Goal: Find specific page/section: Find specific page/section

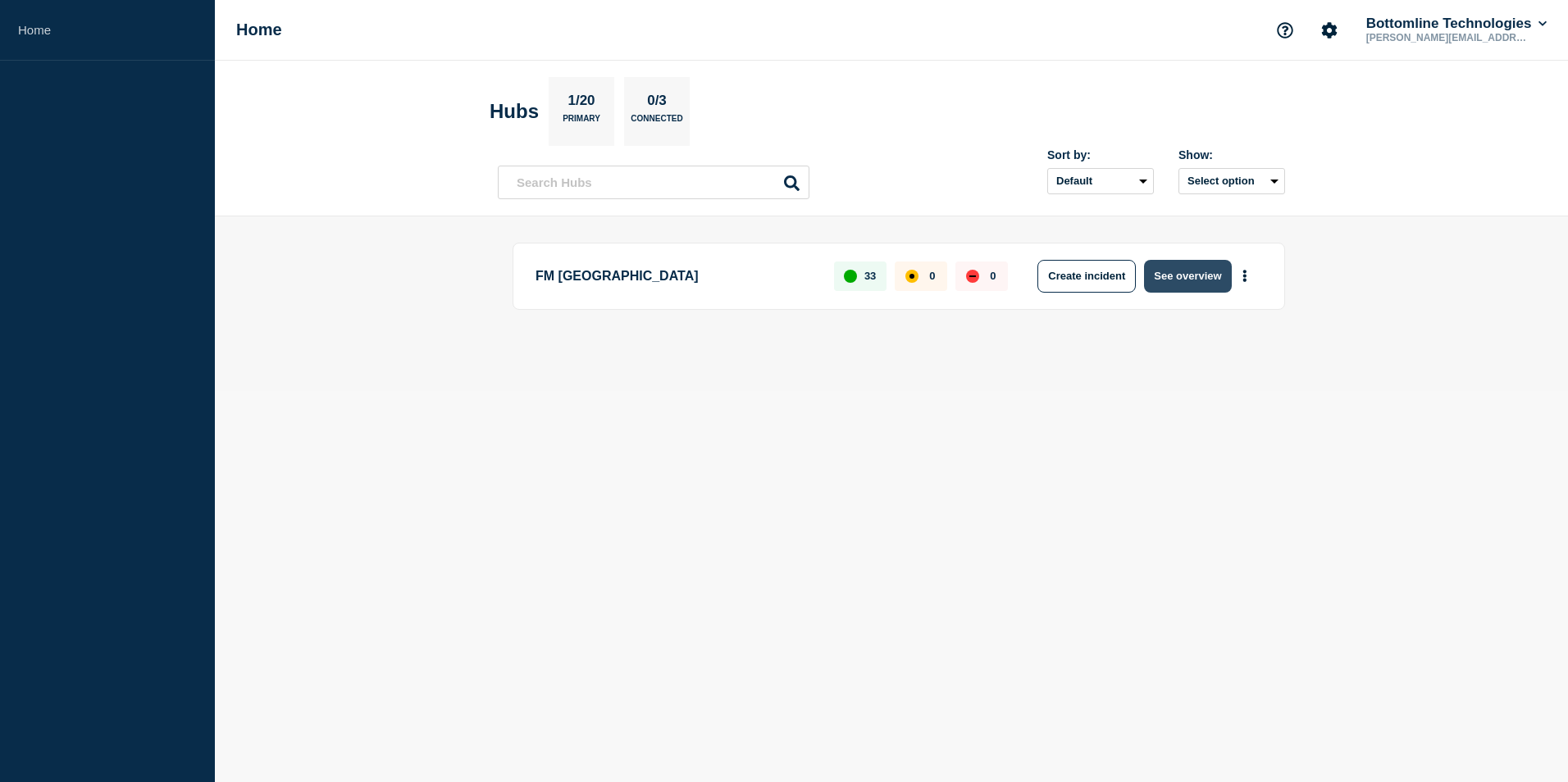
click at [1184, 273] on button "See overview" at bounding box center [1188, 276] width 87 height 33
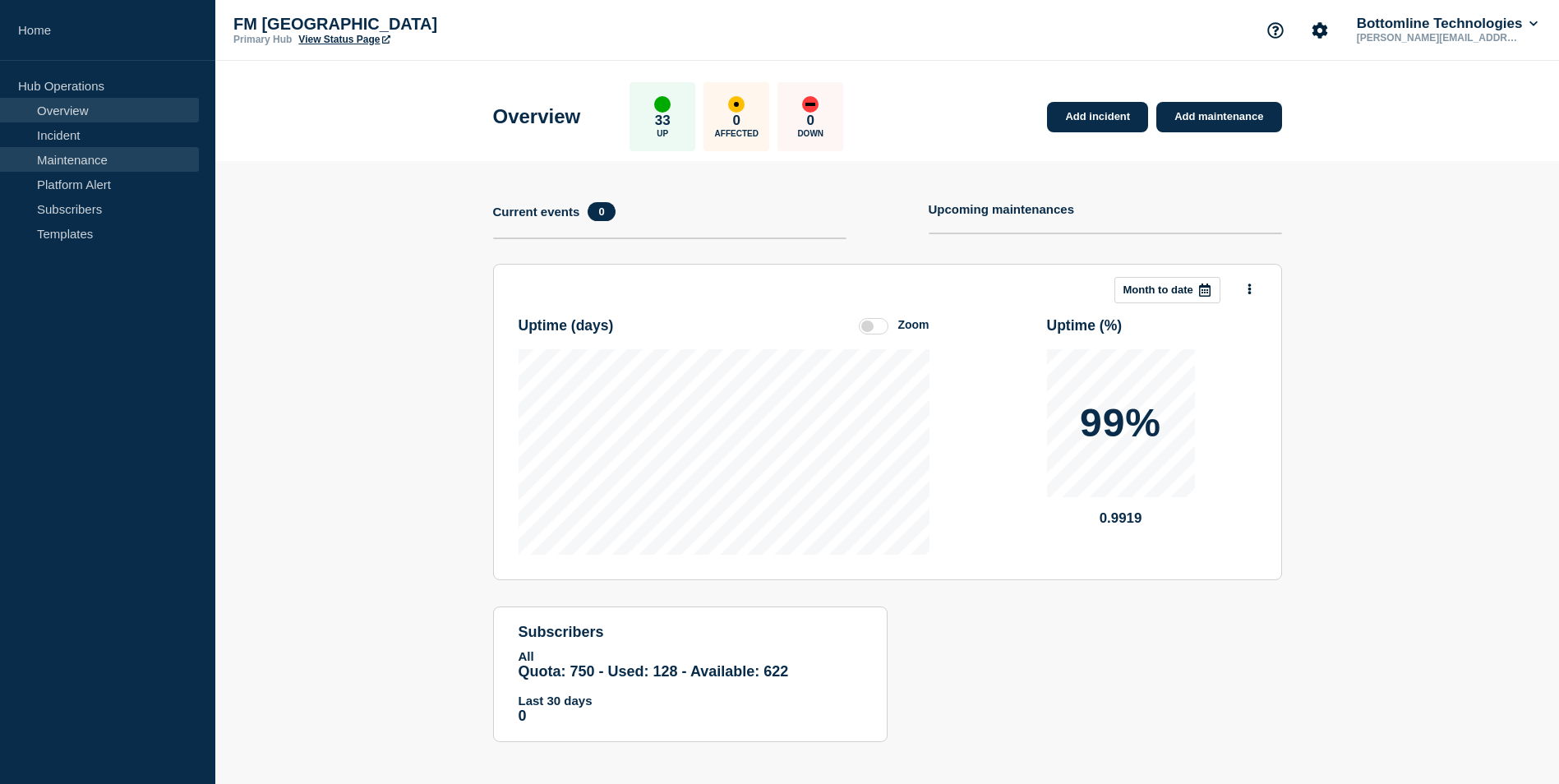
click at [77, 153] on link "Maintenance" at bounding box center [99, 160] width 198 height 25
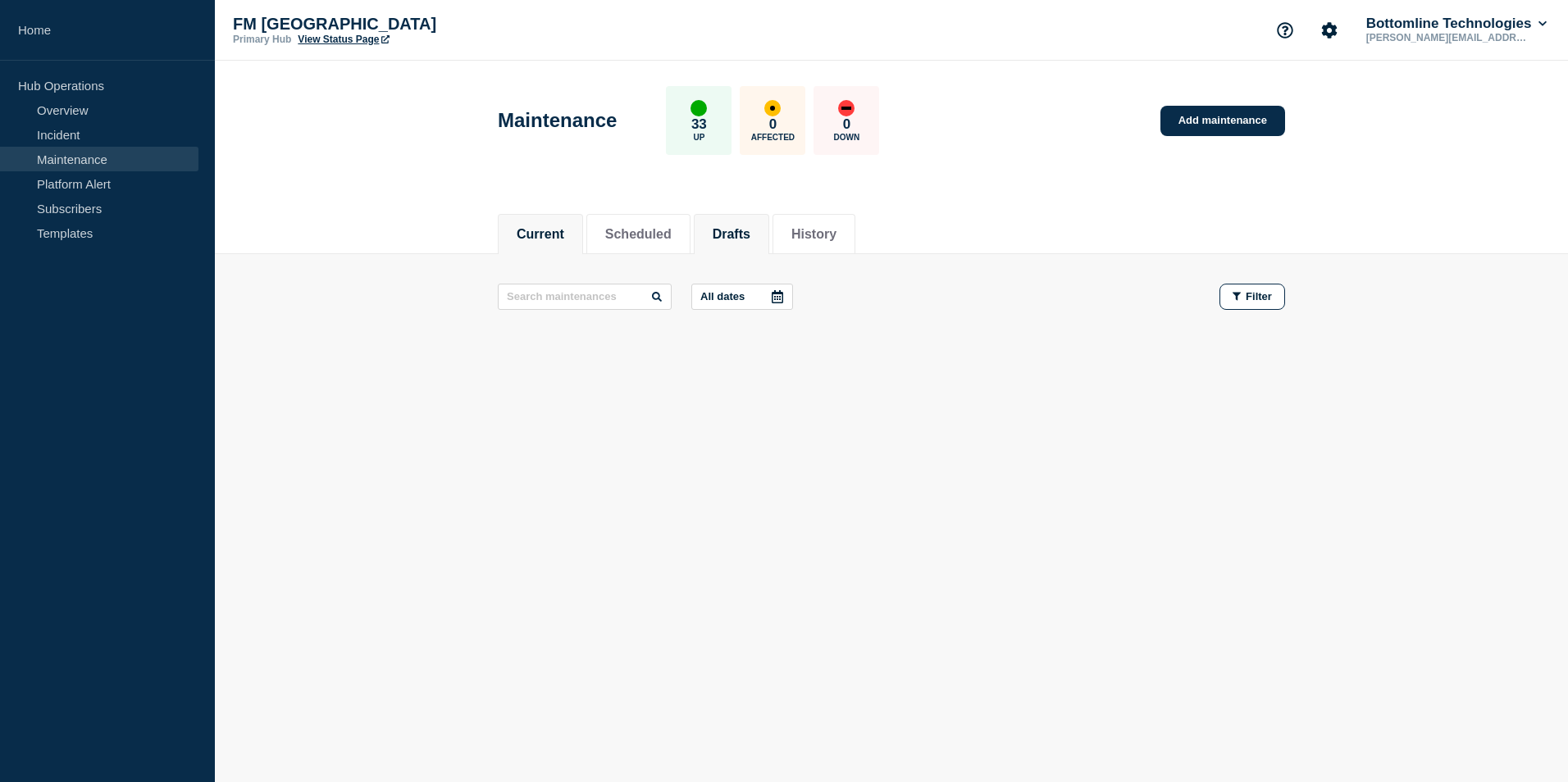
click at [747, 227] on button "Drafts" at bounding box center [731, 234] width 38 height 15
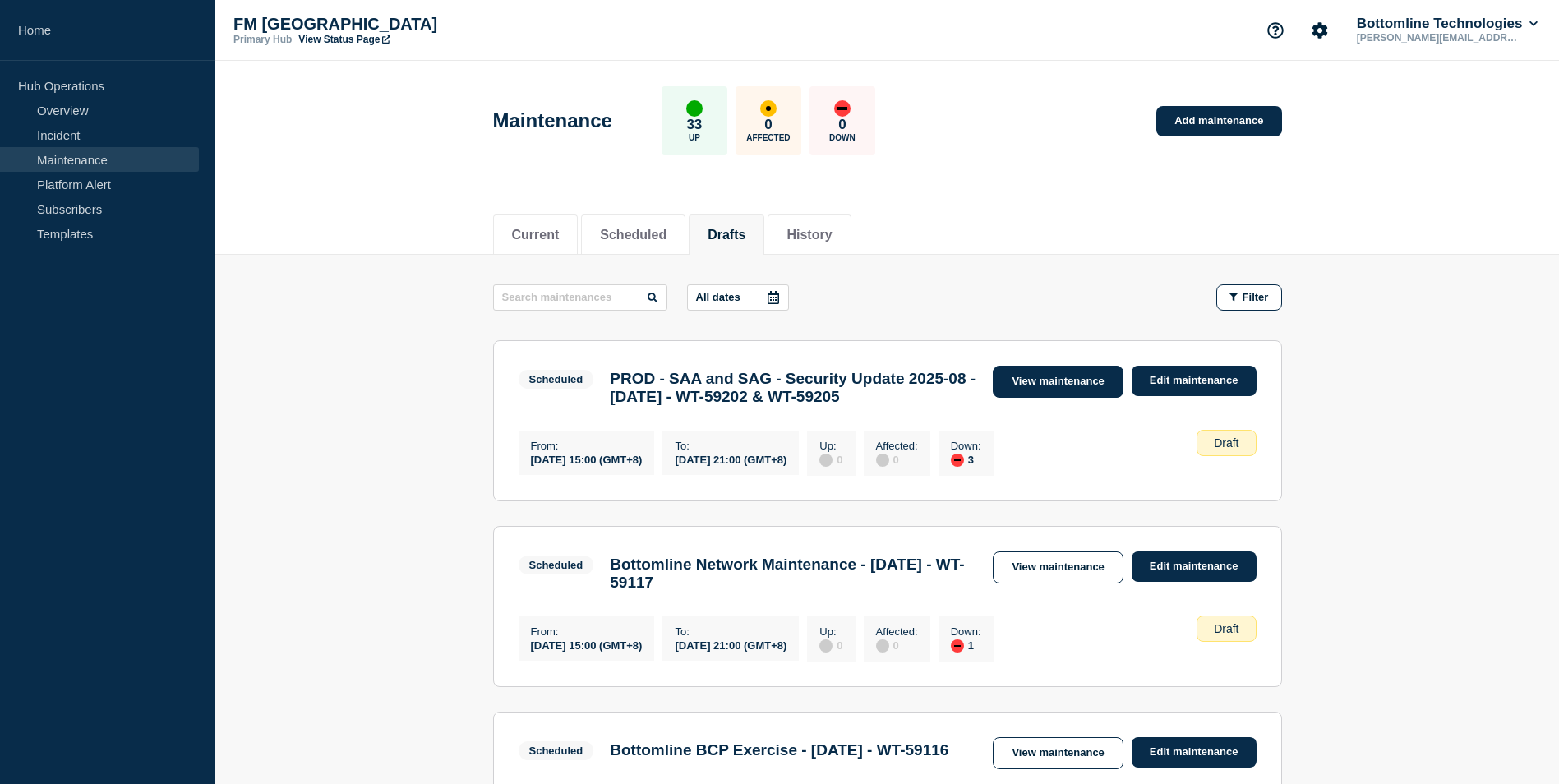
click at [1043, 385] on link "View maintenance" at bounding box center [1057, 381] width 130 height 32
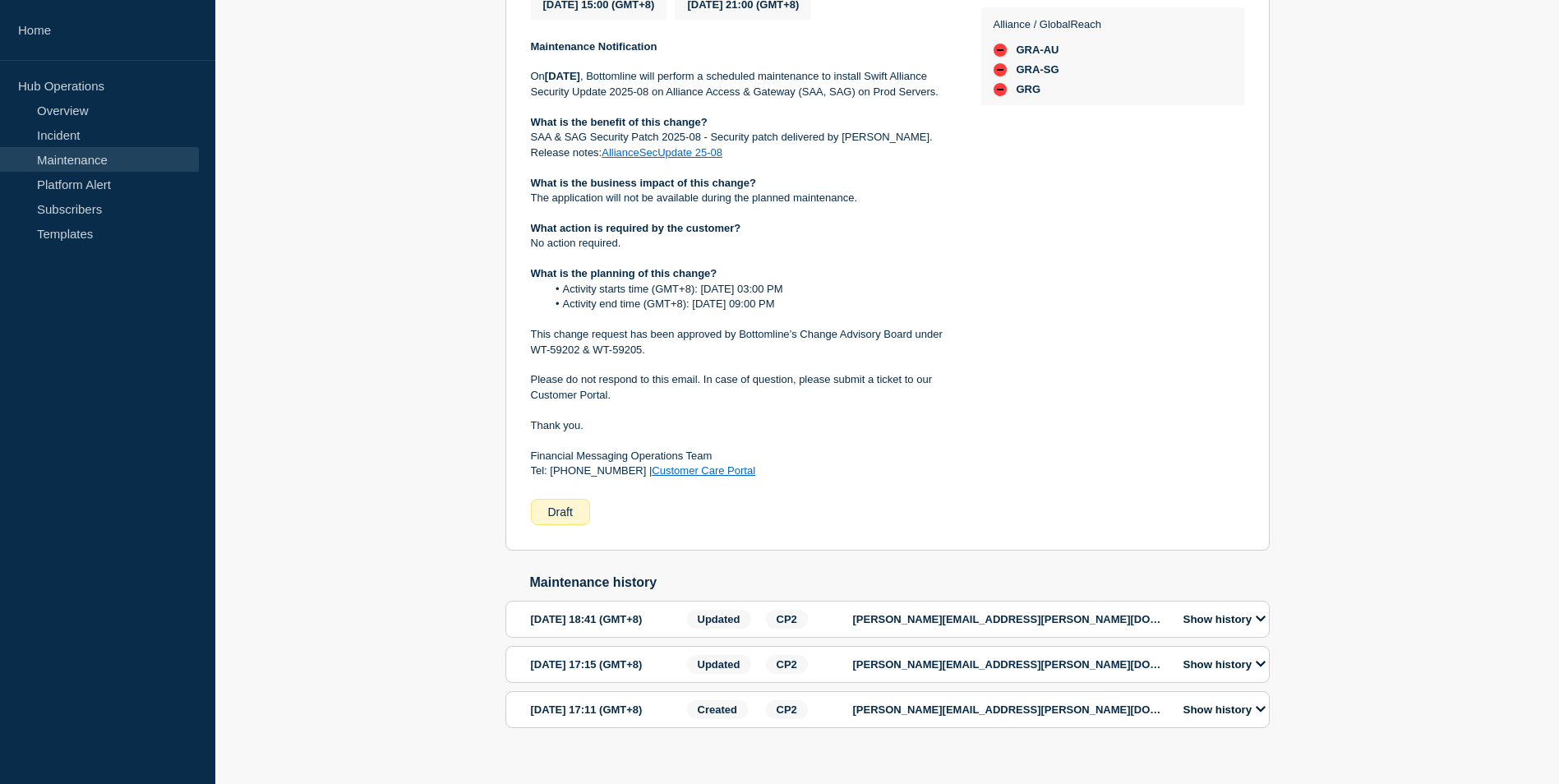
scroll to position [521, 0]
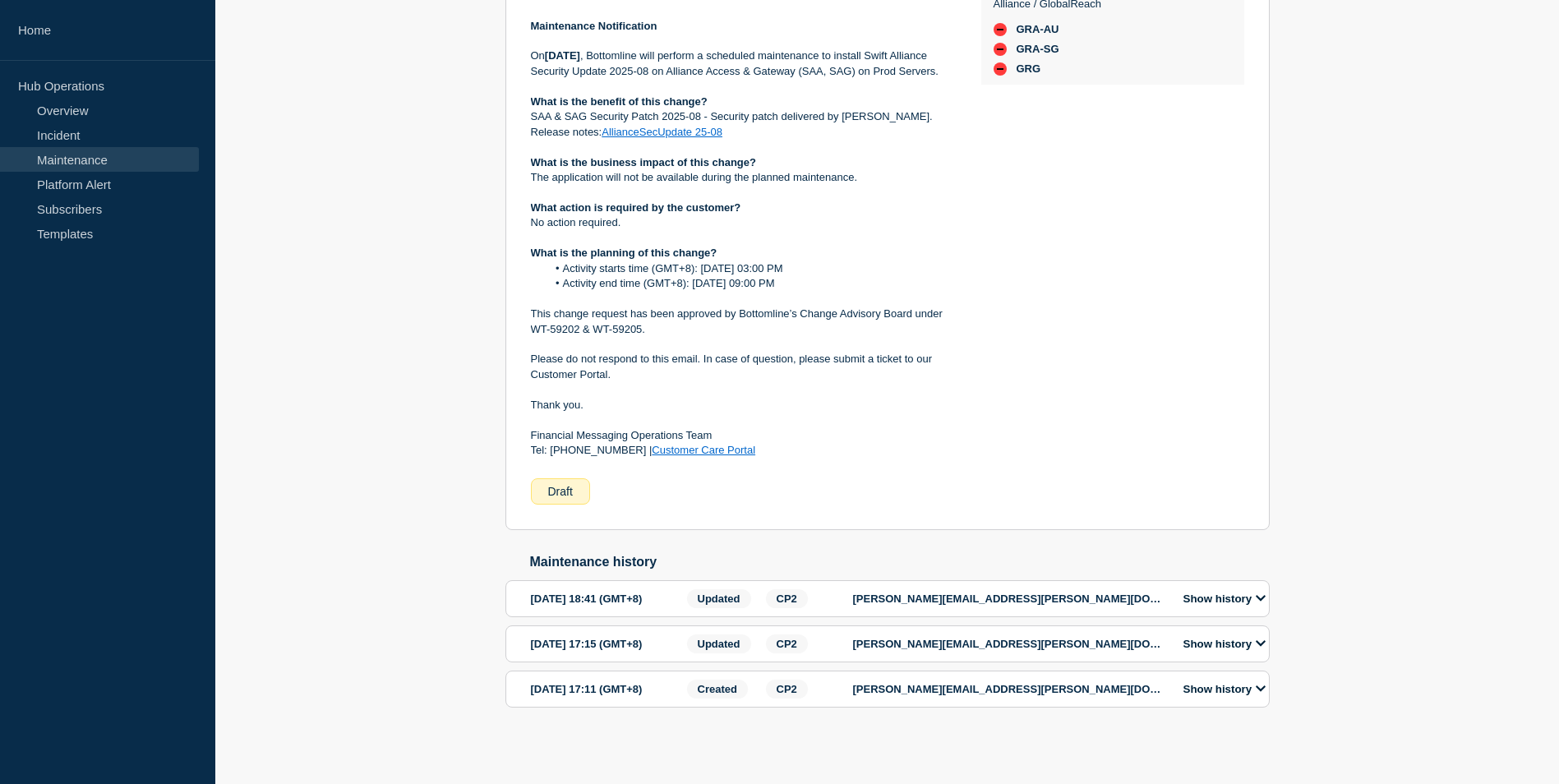
click at [1262, 593] on icon at bounding box center [1261, 598] width 10 height 11
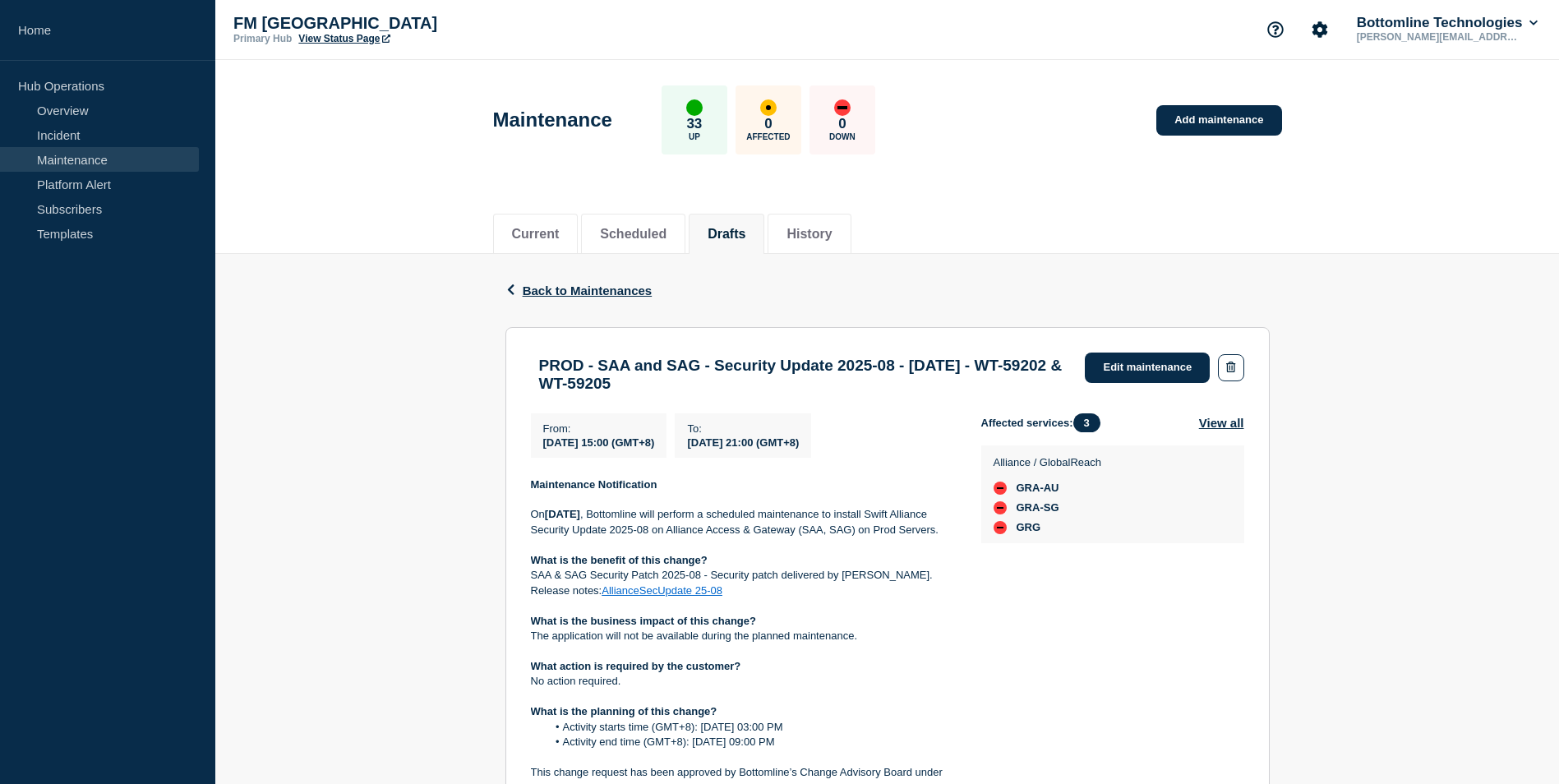
scroll to position [0, 0]
